Goal: Find contact information: Find contact information

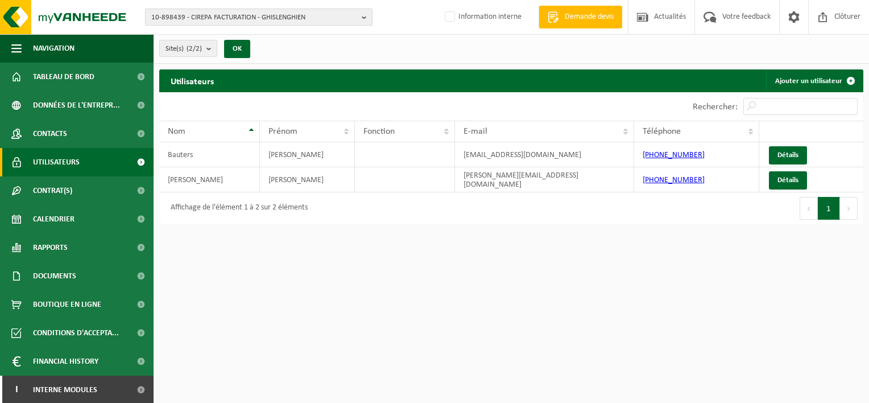
click at [221, 18] on span "10-898439 - CIREPA FACTURATION - GHISLENGHIEN" at bounding box center [254, 17] width 206 height 17
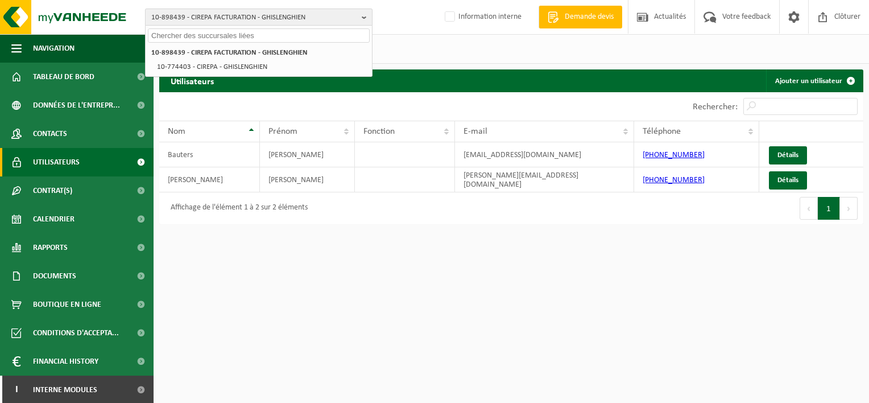
paste input "10-954878"
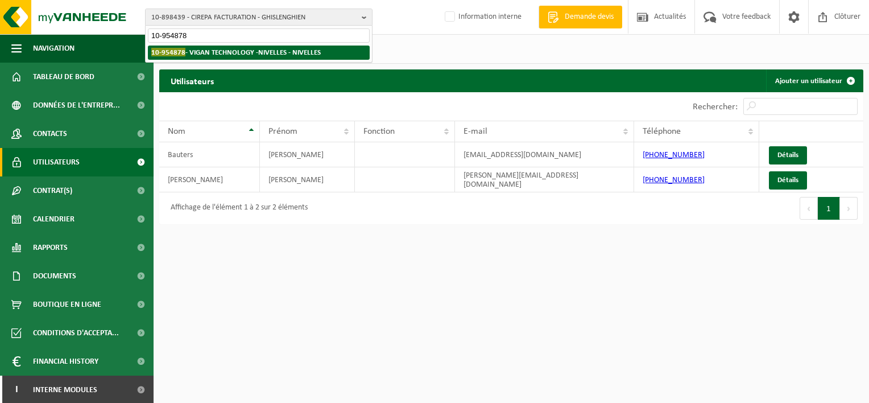
type input "10-954878"
click at [218, 48] on strong "10-954878 - VIGAN TECHNOLOGY -NIVELLES - NIVELLES" at bounding box center [236, 52] width 170 height 9
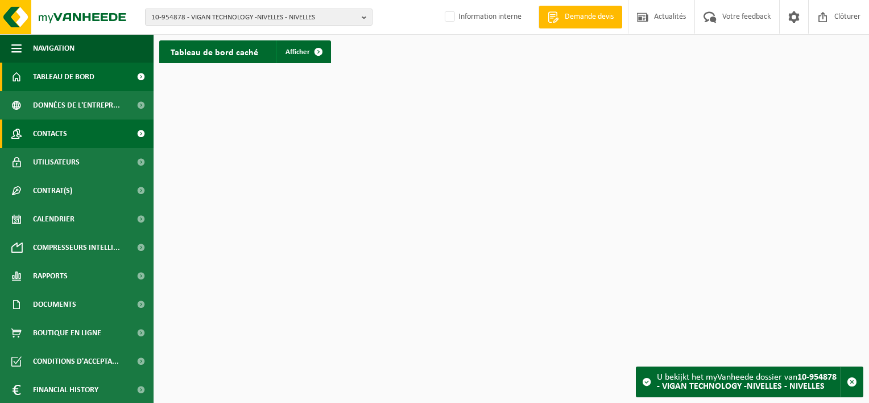
click at [51, 132] on span "Contacts" at bounding box center [50, 133] width 34 height 28
